Goal: Task Accomplishment & Management: Manage account settings

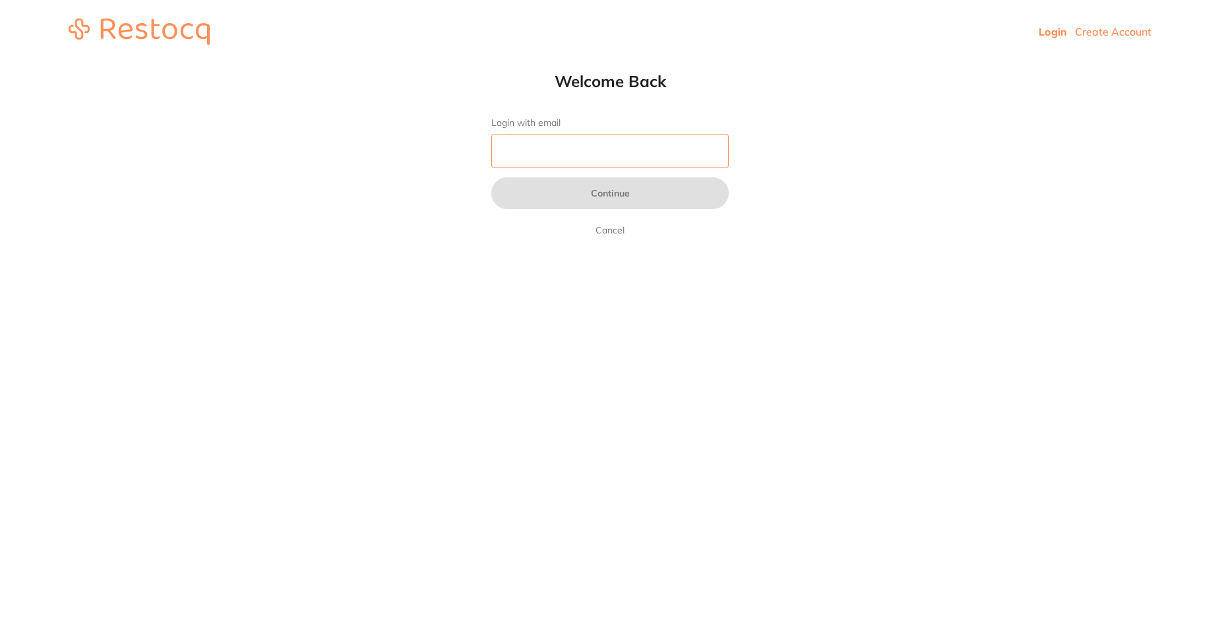
click at [571, 153] on input "Login with email" at bounding box center [609, 151] width 237 height 34
type input "s"
type input "t"
click at [447, 63] on html "Login Create Account Welcome Back Login with email test Continue Cancel Welcome…" at bounding box center [610, 31] width 1220 height 63
click at [543, 155] on input "test" at bounding box center [609, 151] width 237 height 34
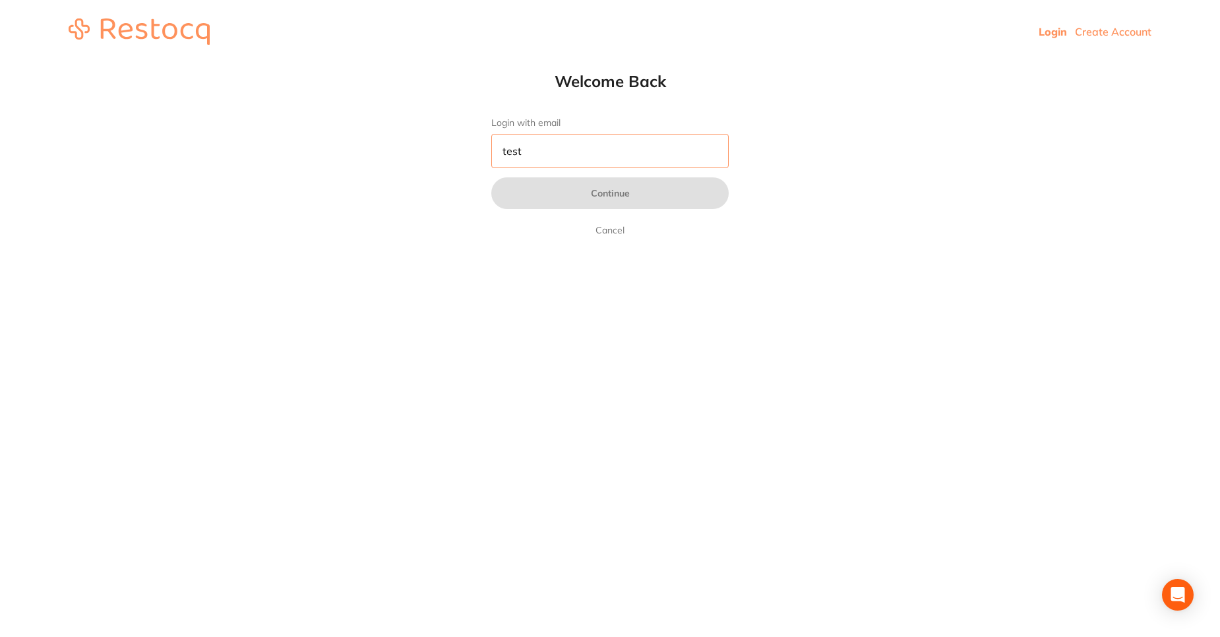
type input "[SECURITY_DATA][EMAIL_ADDRESS][DOMAIN_NAME]"
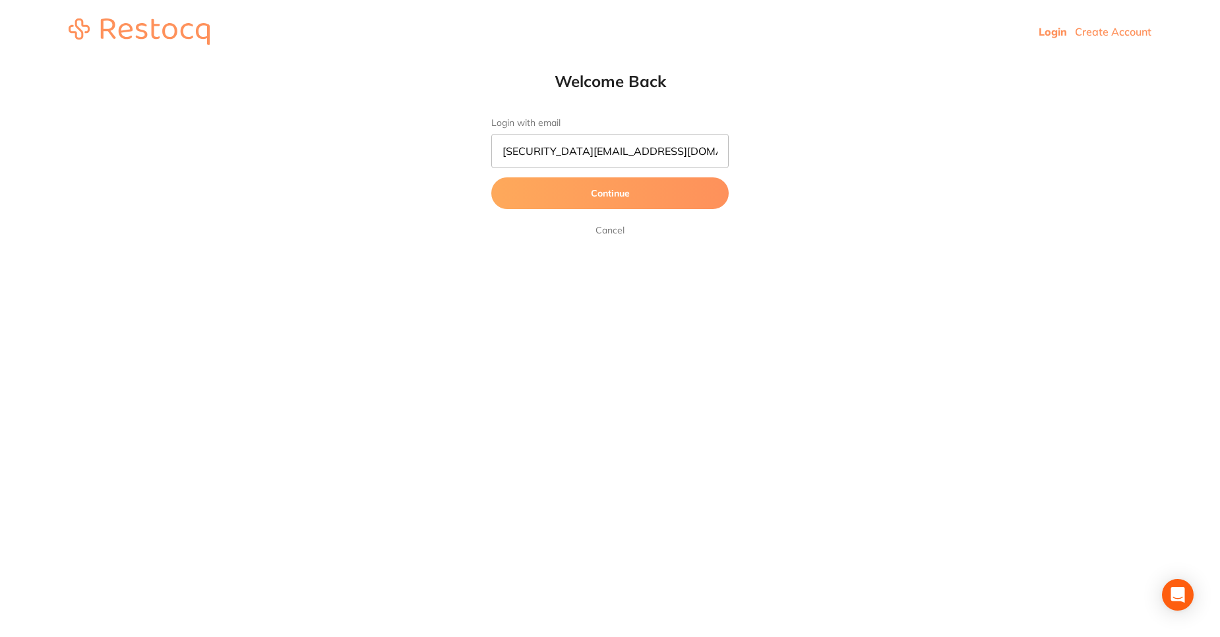
click at [573, 203] on button "Continue" at bounding box center [609, 193] width 237 height 32
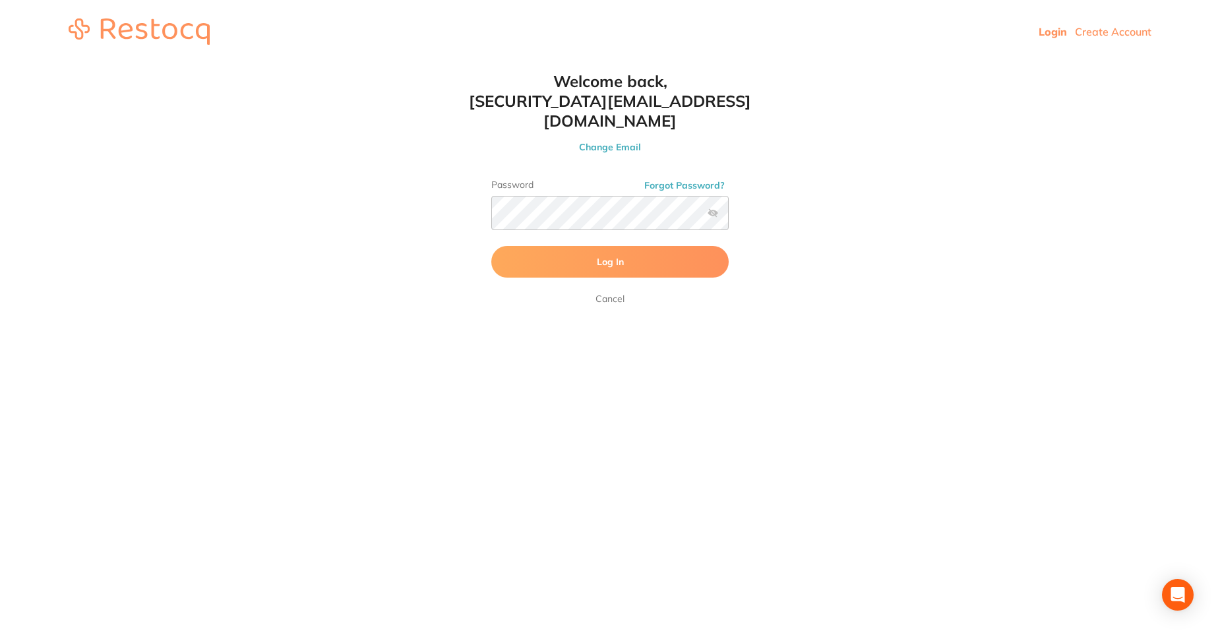
click at [519, 246] on button "Log In" at bounding box center [609, 262] width 237 height 32
